Goal: Task Accomplishment & Management: Manage account settings

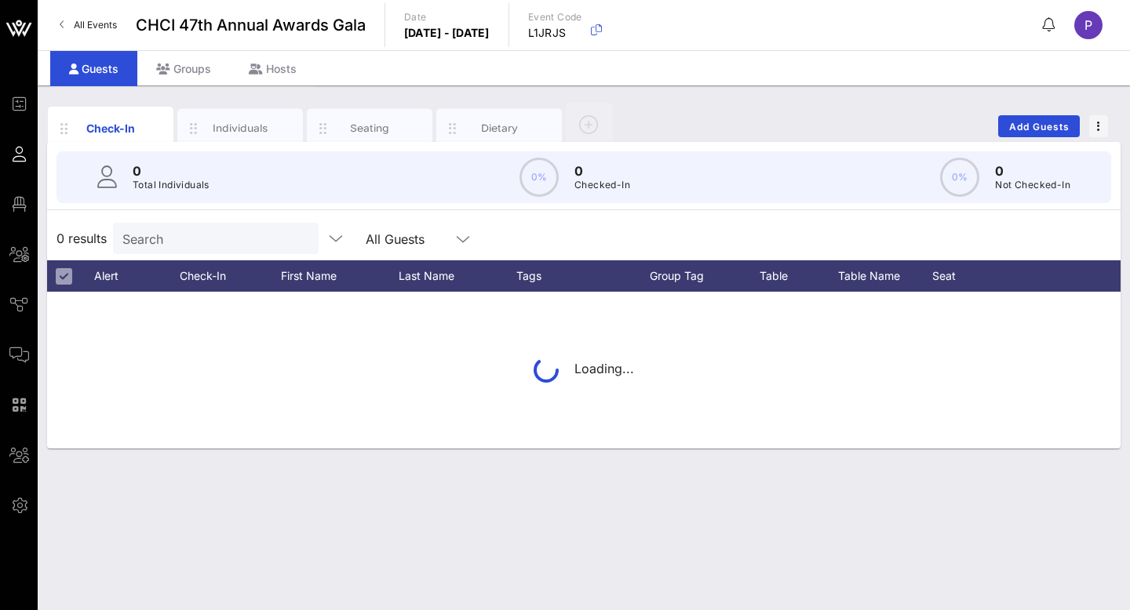
click at [89, 20] on span "All Events" at bounding box center [95, 25] width 43 height 12
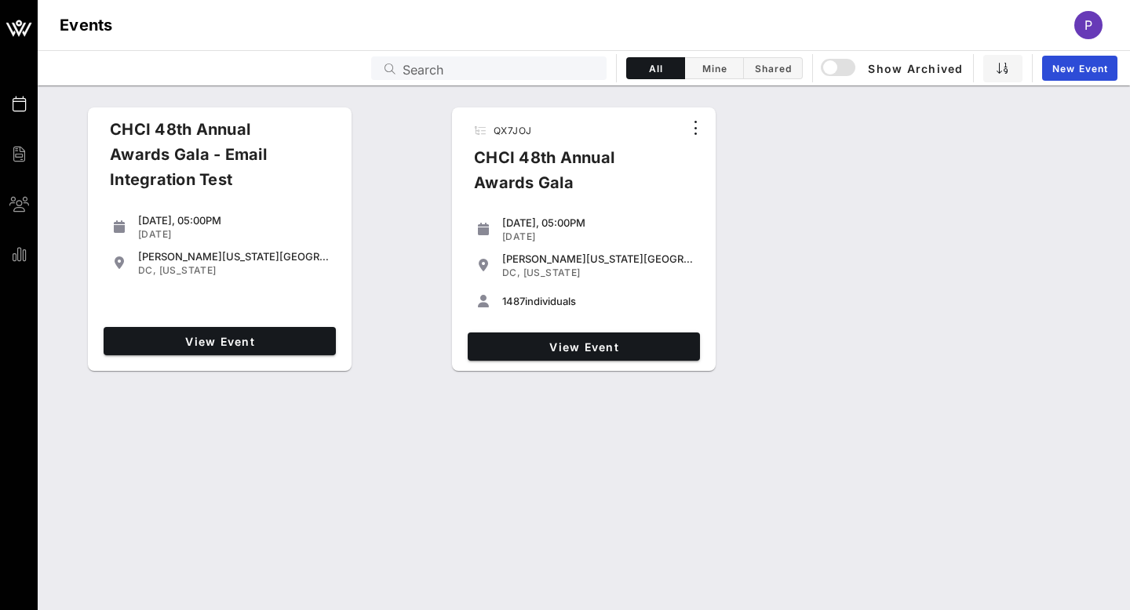
click at [1080, 24] on div "P" at bounding box center [1088, 25] width 28 height 28
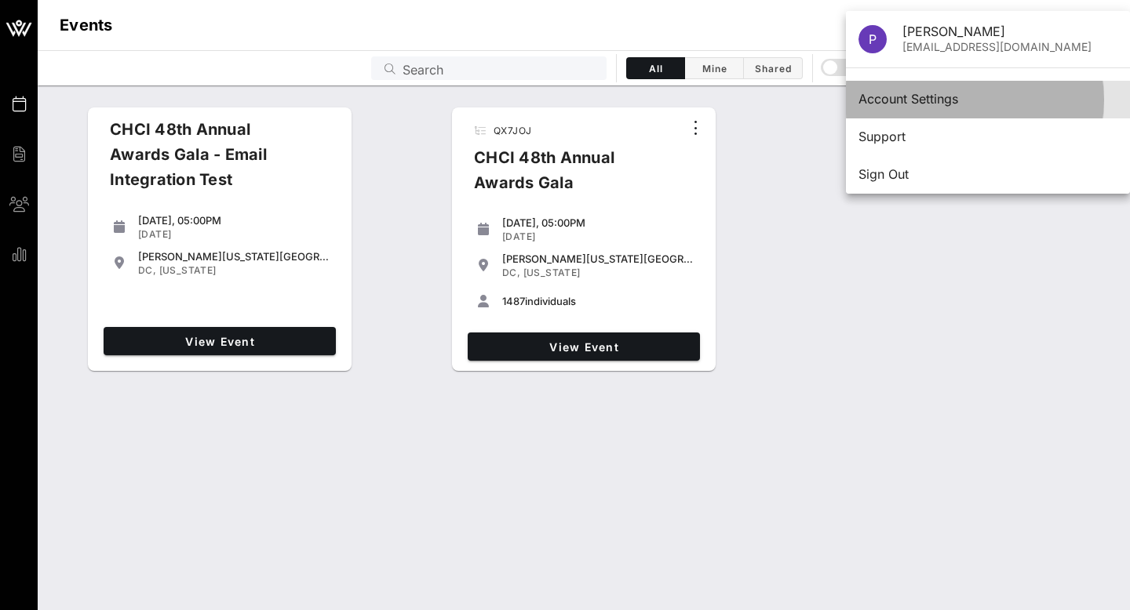
click at [935, 100] on div "Account Settings" at bounding box center [987, 99] width 259 height 15
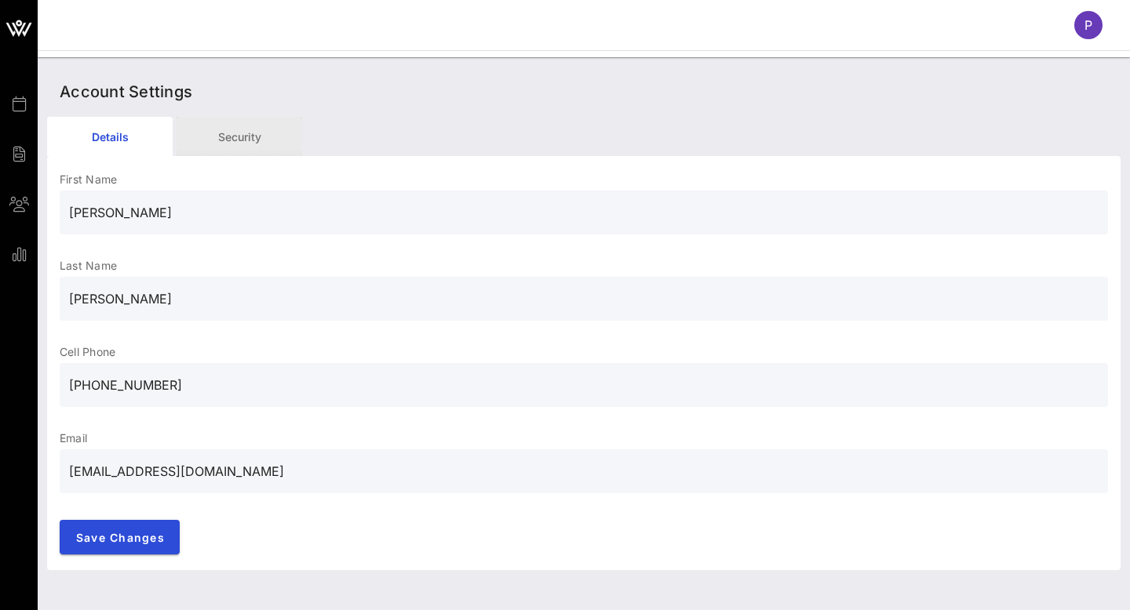
click at [230, 137] on div "Security" at bounding box center [240, 136] width 126 height 39
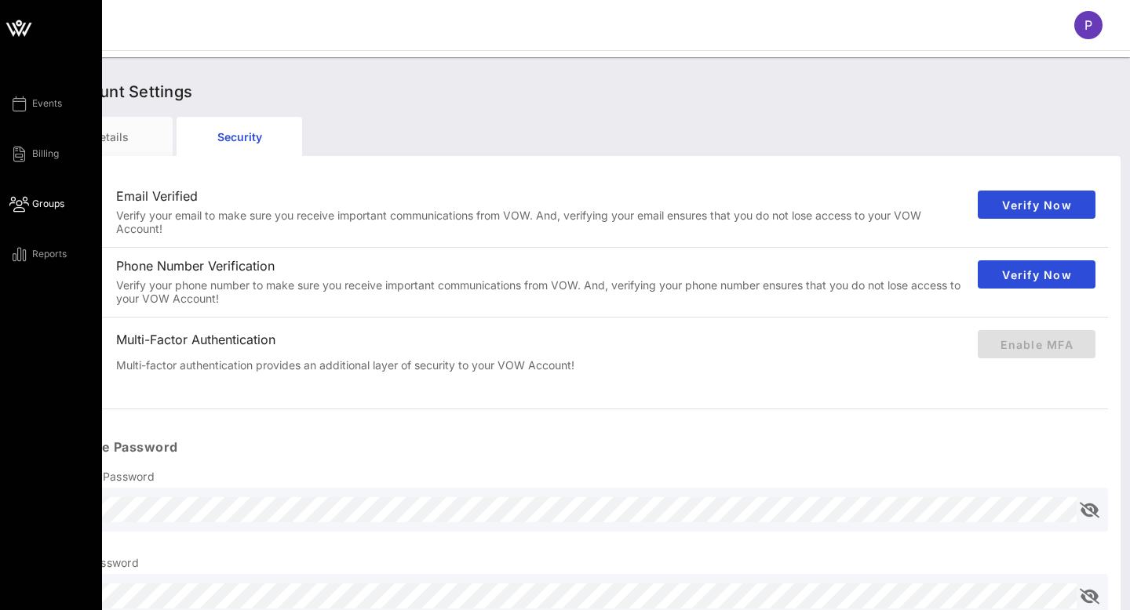
click at [24, 206] on icon at bounding box center [19, 204] width 20 height 2
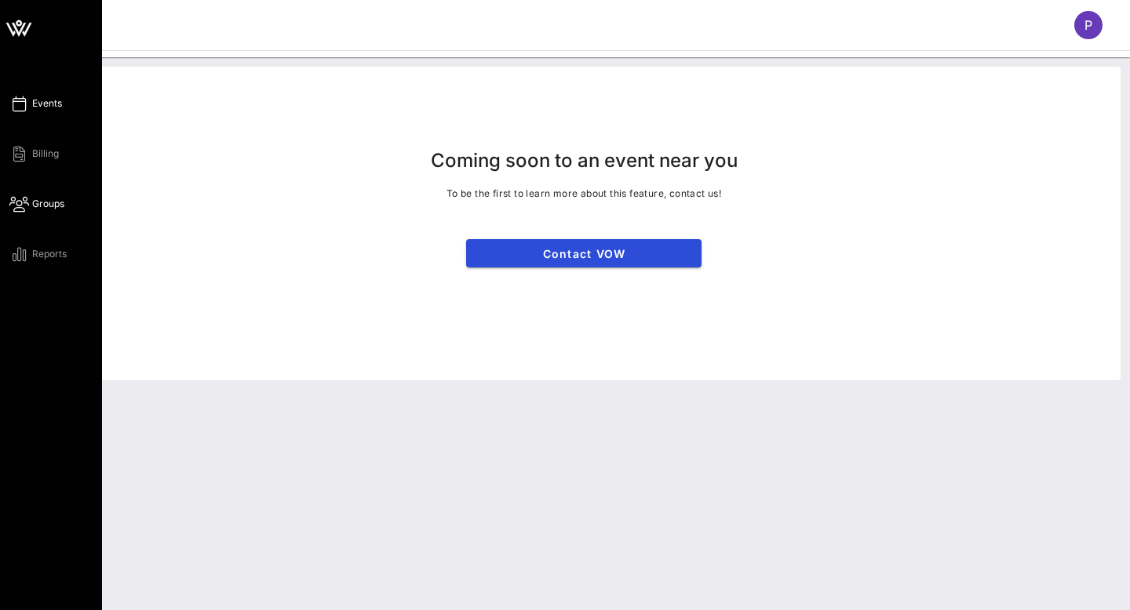
click at [35, 94] on link "Events" at bounding box center [35, 103] width 53 height 19
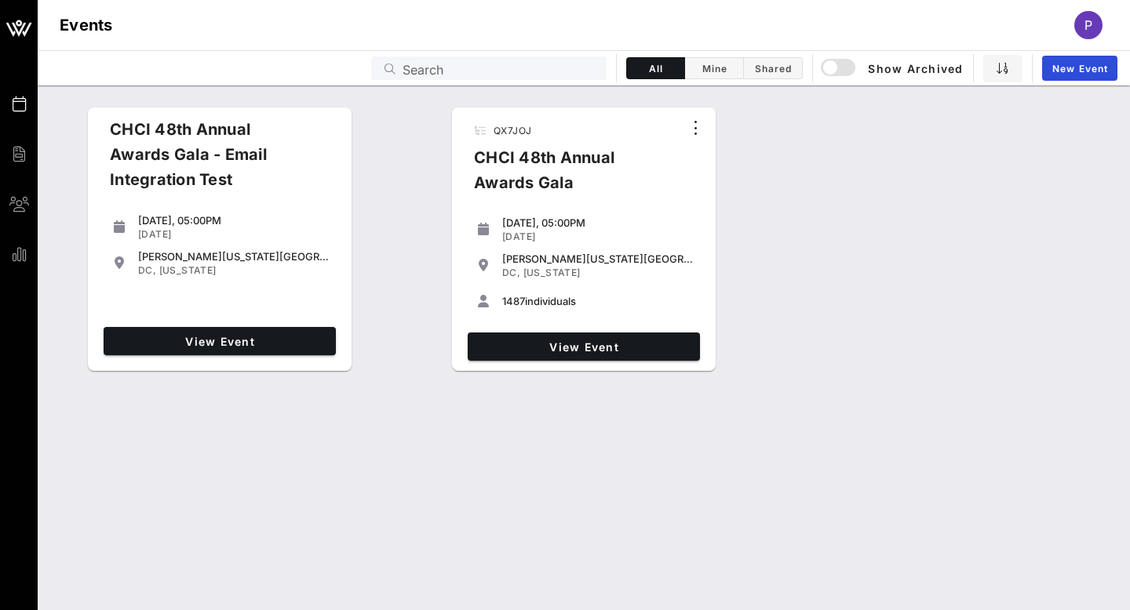
click at [1091, 14] on div "P" at bounding box center [1088, 25] width 28 height 28
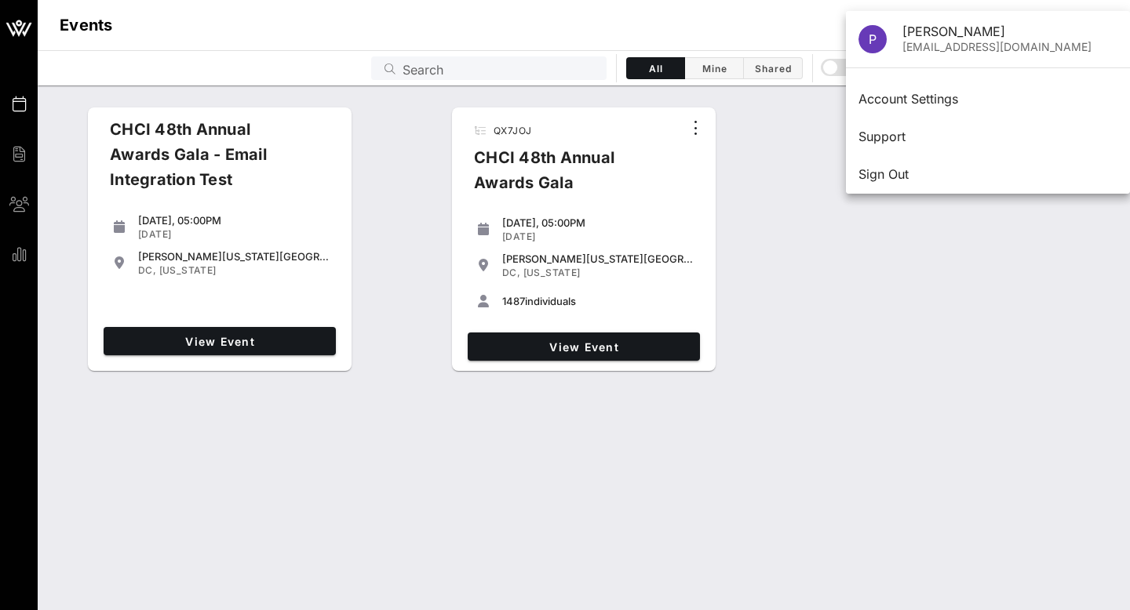
click at [807, 160] on div "CHCI 48th Annual Awards Gala - Email Integration Test [DATE], 05:00PM [DATE] [P…" at bounding box center [584, 239] width 1092 height 277
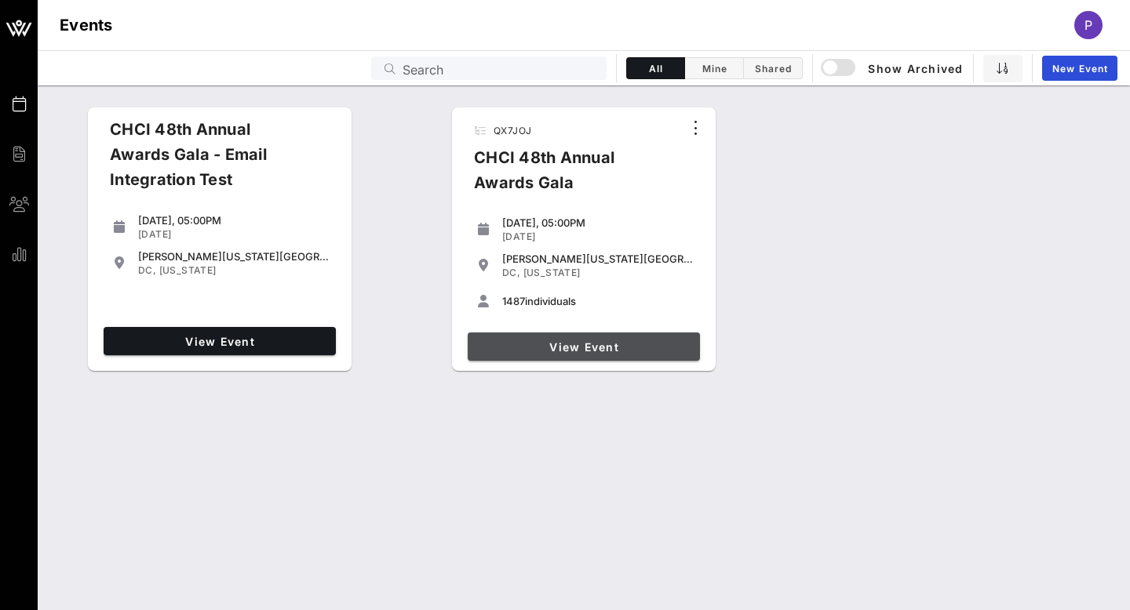
click at [585, 341] on span "View Event" at bounding box center [584, 346] width 220 height 13
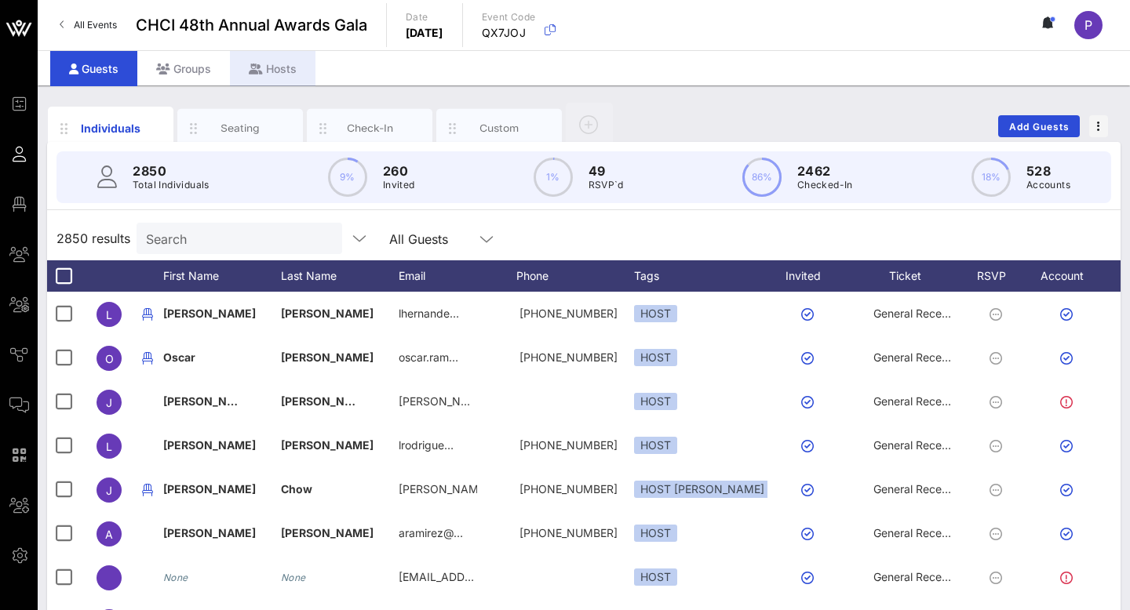
click at [286, 72] on div "Hosts" at bounding box center [273, 68] width 86 height 35
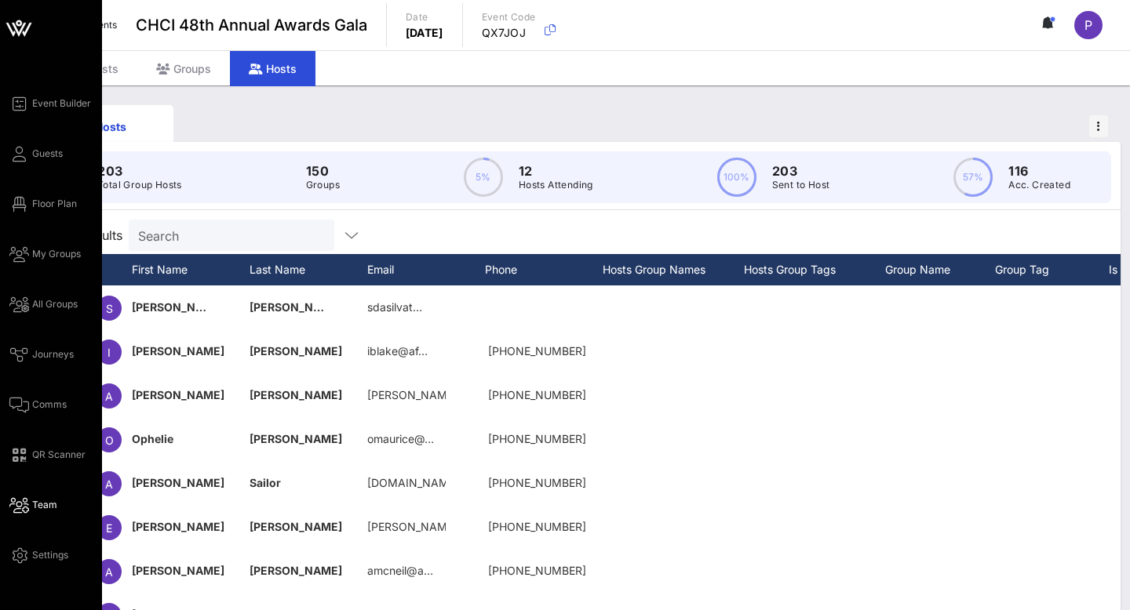
click at [40, 508] on span "Team" at bounding box center [44, 505] width 25 height 14
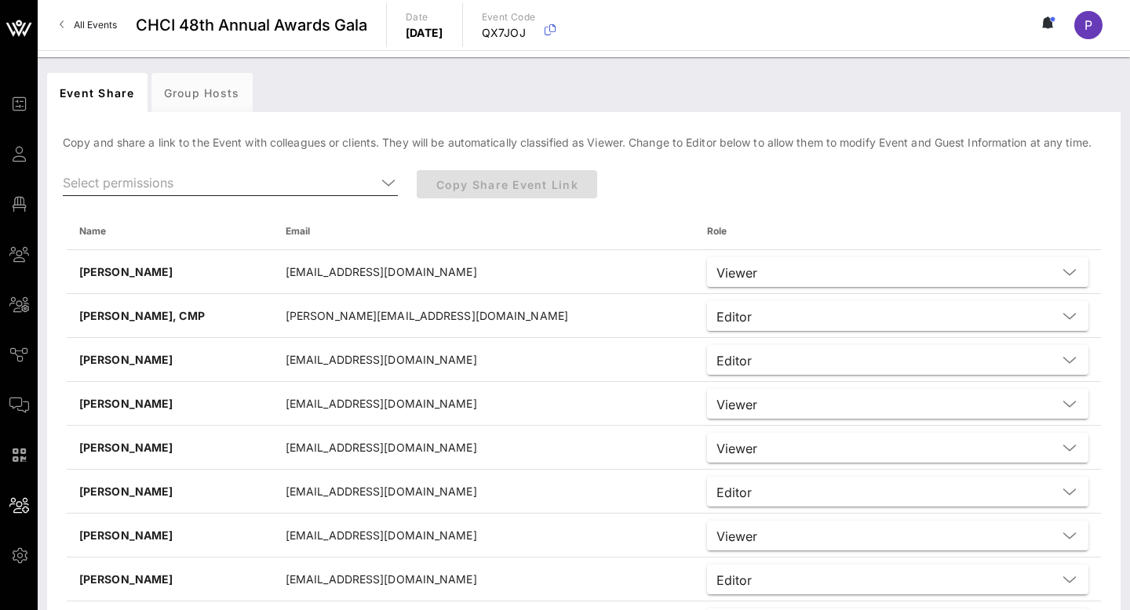
click at [391, 182] on icon at bounding box center [388, 182] width 14 height 19
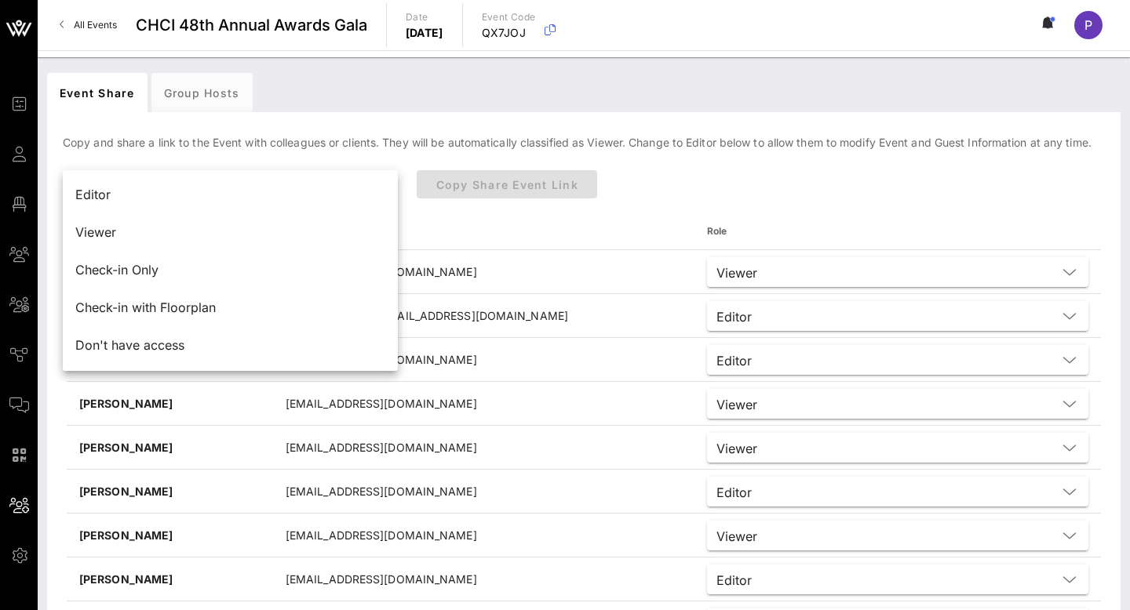
click at [391, 182] on div "Editor" at bounding box center [230, 196] width 335 height 38
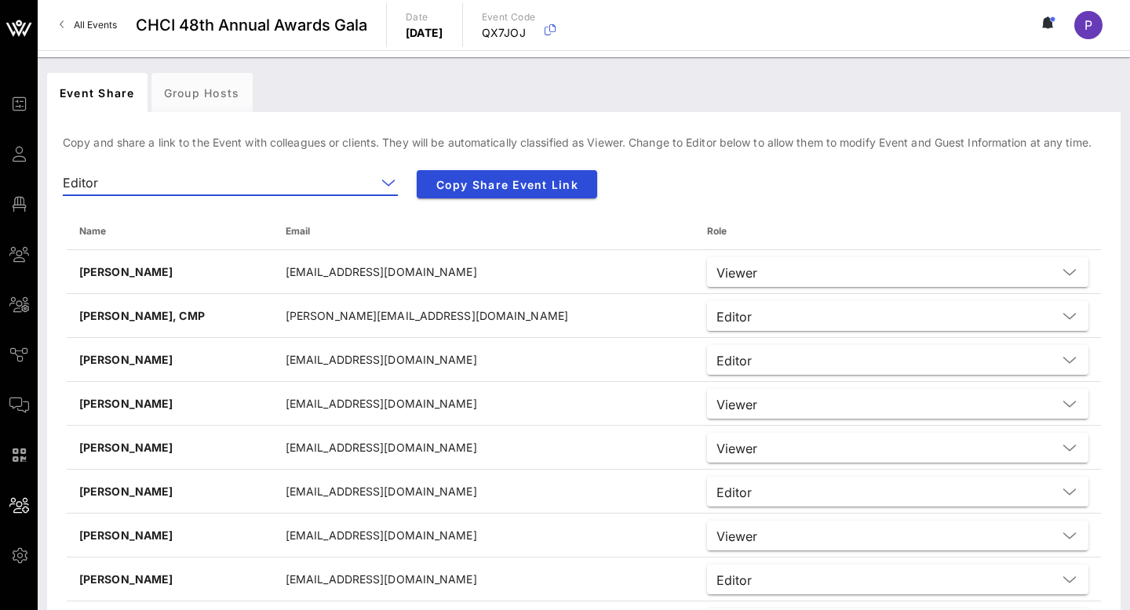
click at [388, 179] on icon at bounding box center [388, 182] width 14 height 19
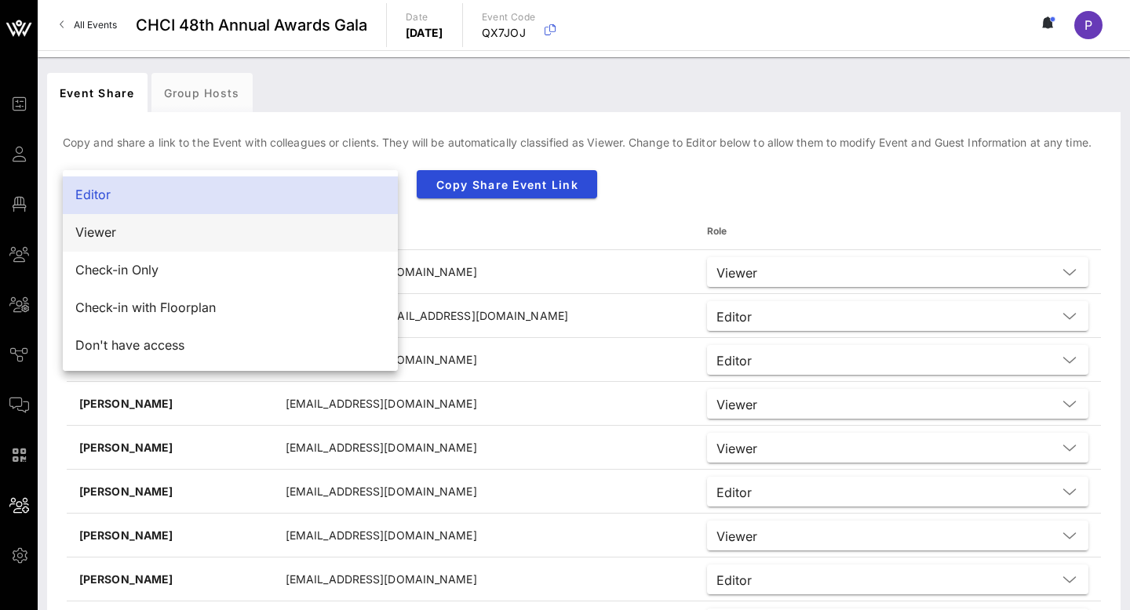
click at [345, 236] on div "Viewer" at bounding box center [230, 232] width 310 height 15
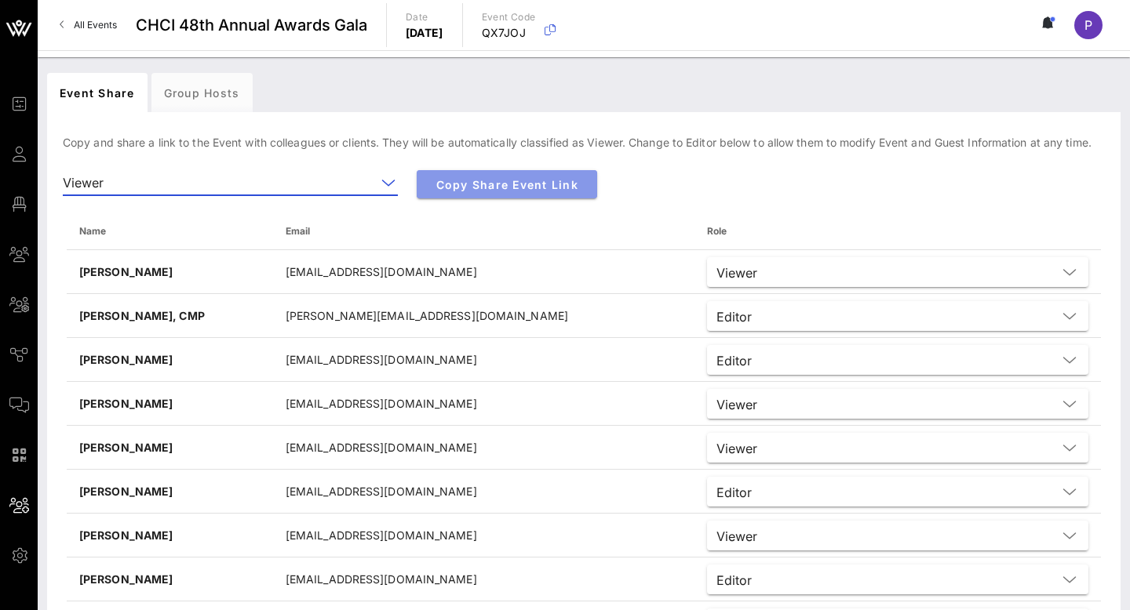
click at [505, 182] on span "Copy Share Event Link" at bounding box center [506, 184] width 155 height 13
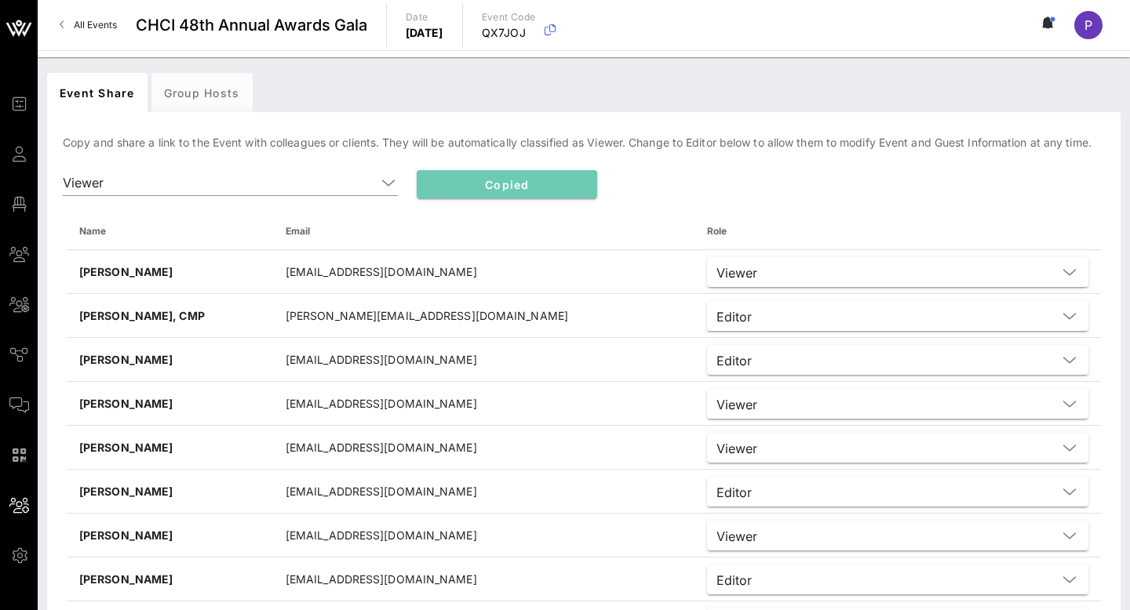
click at [505, 182] on span "Copied" at bounding box center [506, 184] width 155 height 13
